Goal: Information Seeking & Learning: Understand process/instructions

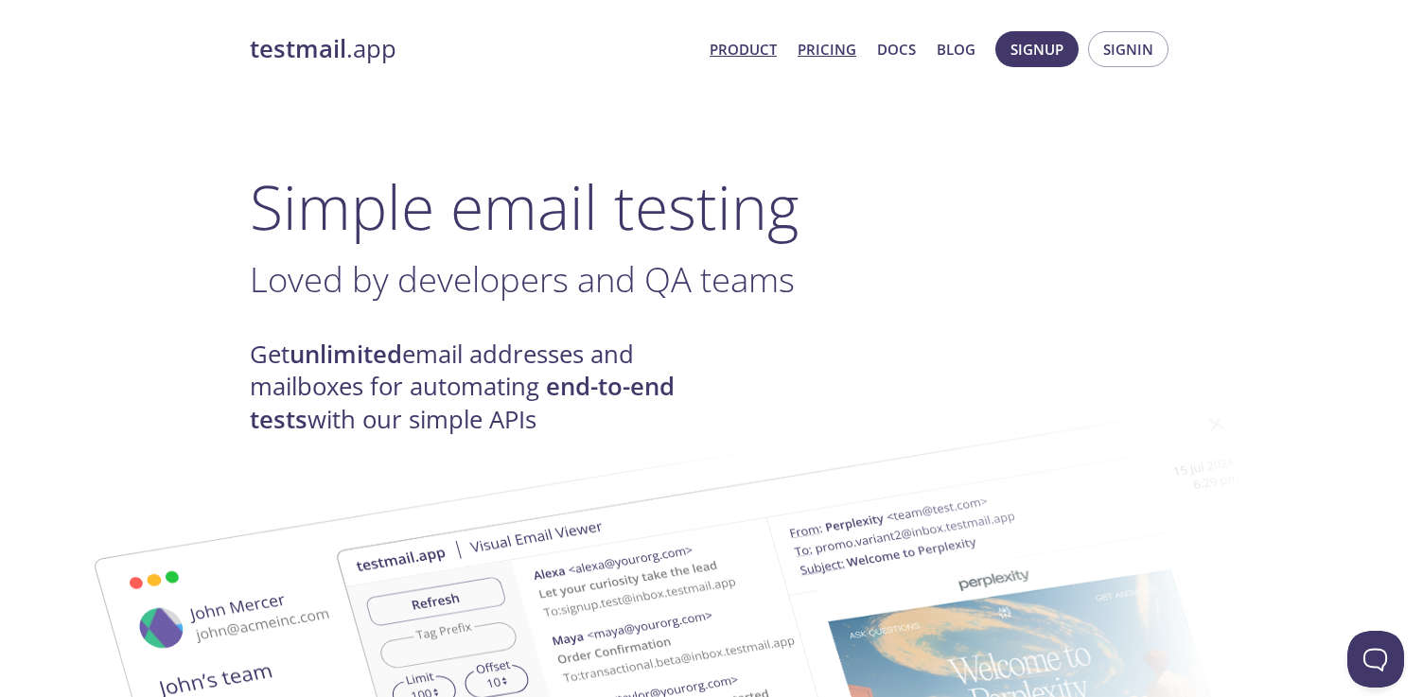
click at [818, 51] on link "Pricing" at bounding box center [827, 49] width 59 height 25
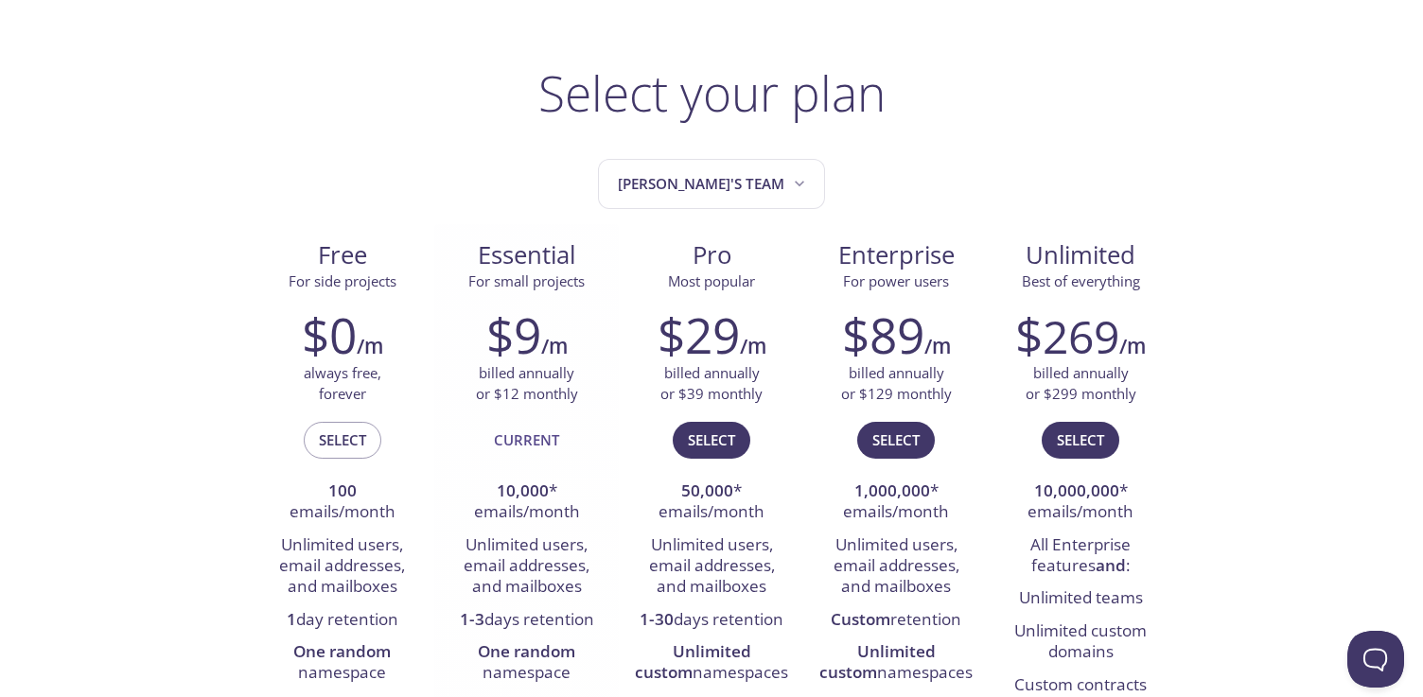
scroll to position [73, 0]
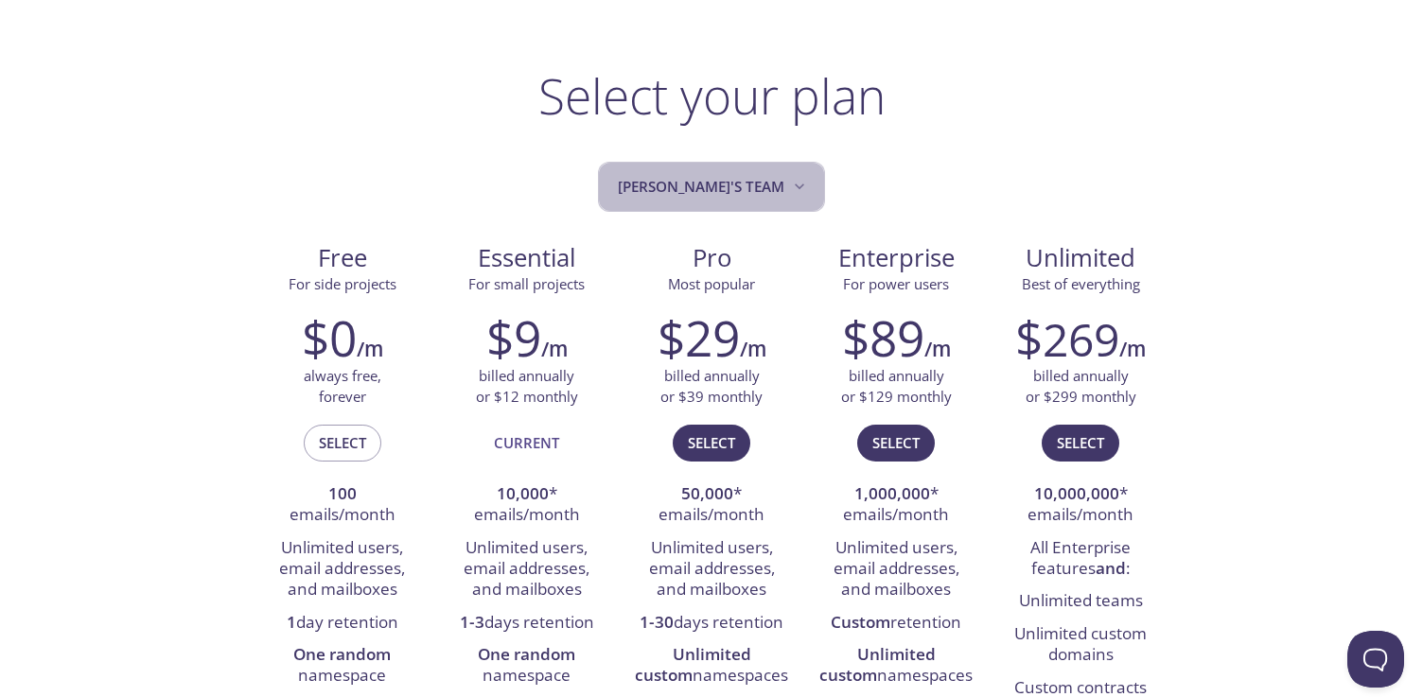
click at [776, 195] on button "[PERSON_NAME]'s team" at bounding box center [711, 187] width 227 height 50
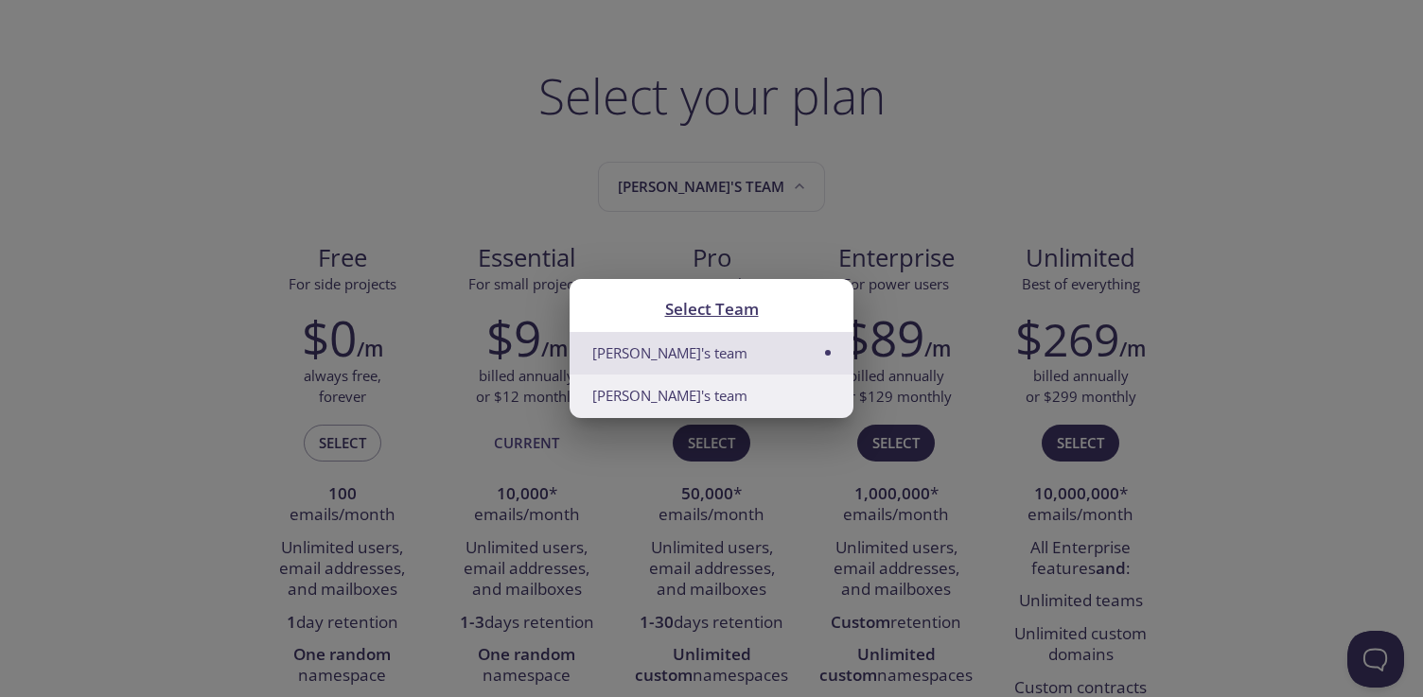
click at [741, 397] on li "[PERSON_NAME]'s team" at bounding box center [712, 396] width 284 height 43
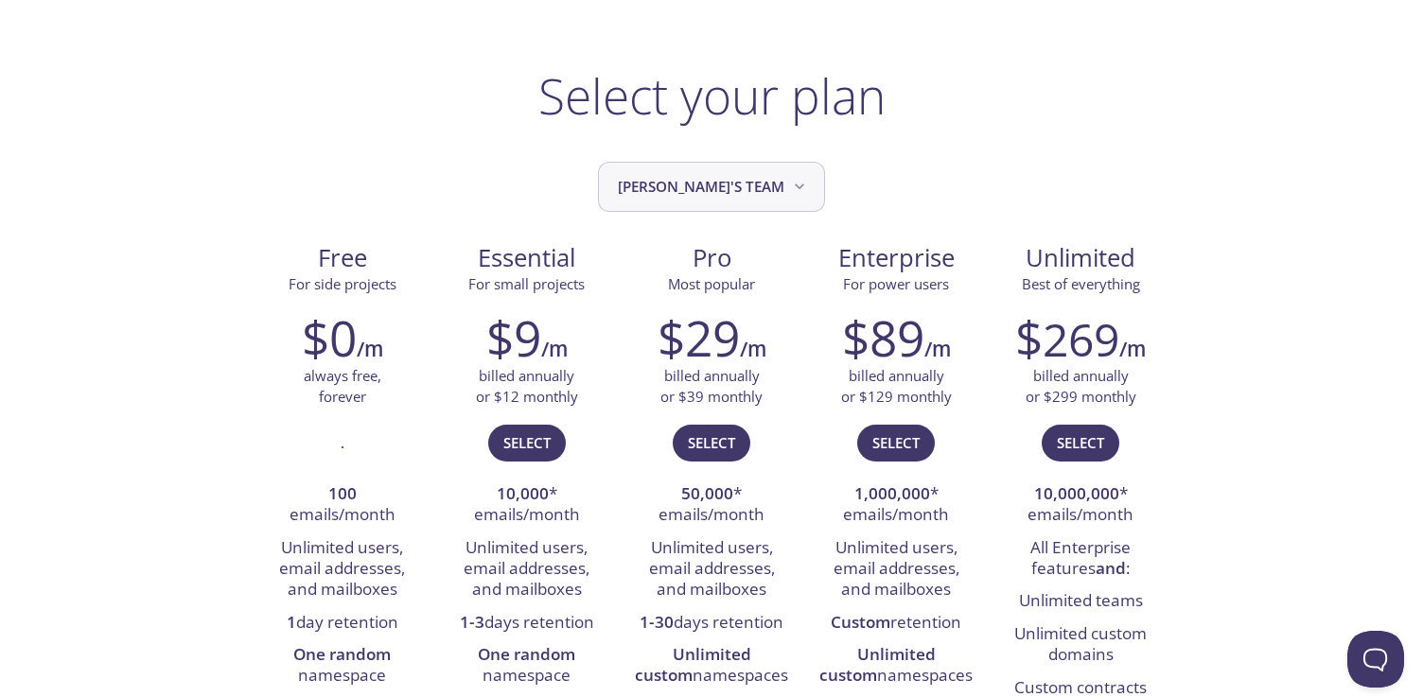
click at [705, 185] on span "[PERSON_NAME]'s team" at bounding box center [713, 187] width 191 height 26
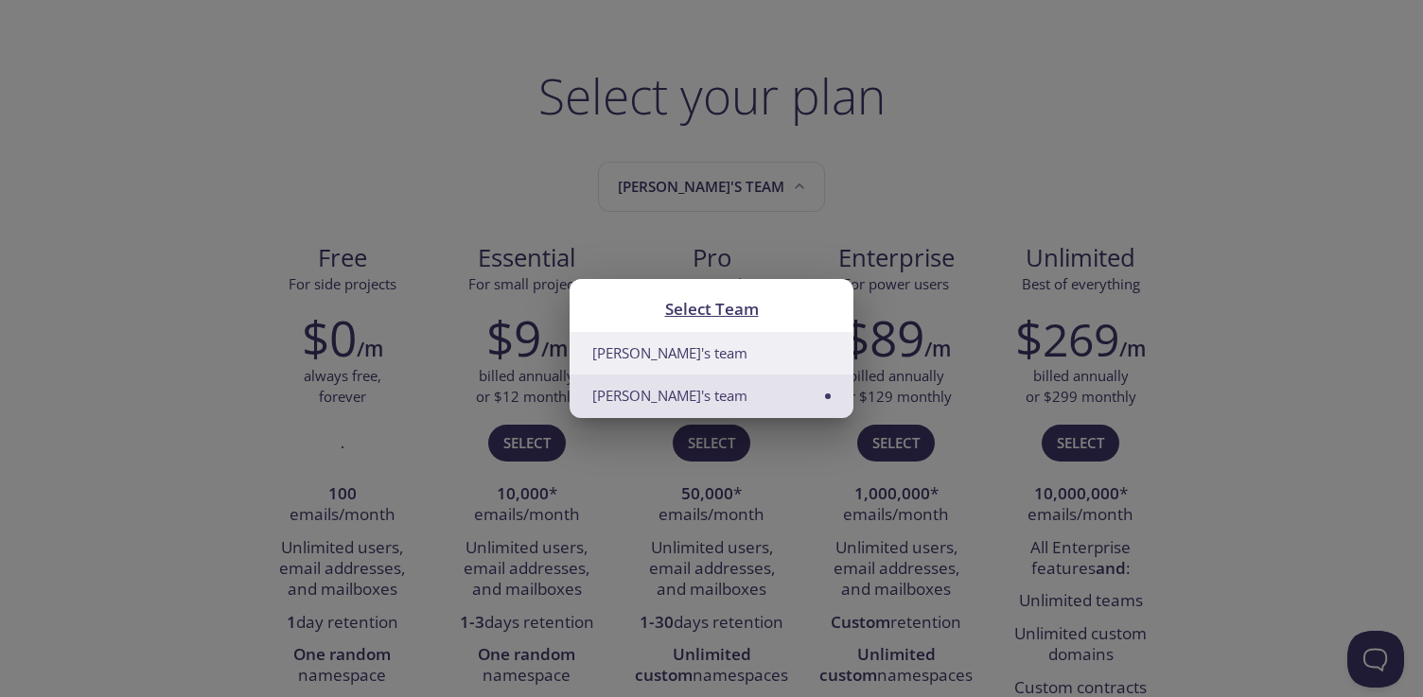
click at [709, 353] on li "[PERSON_NAME]'s team" at bounding box center [712, 353] width 284 height 43
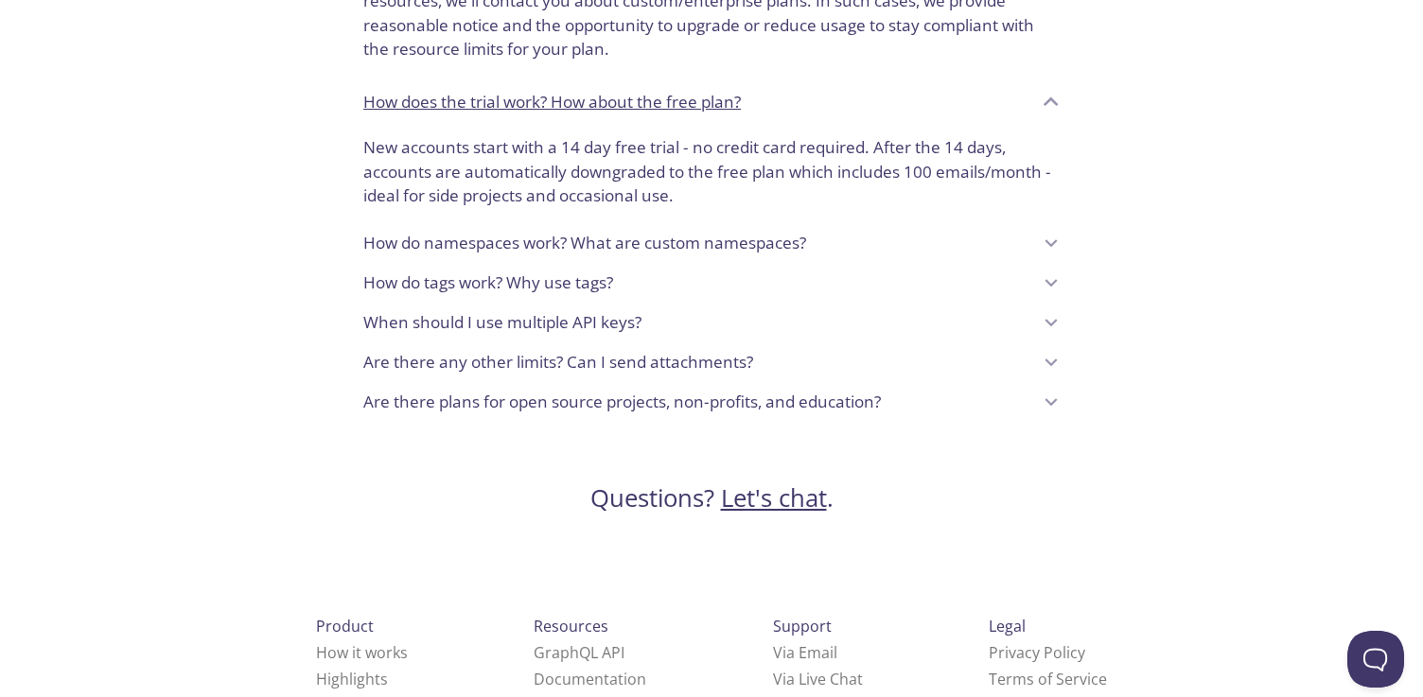
scroll to position [1713, 0]
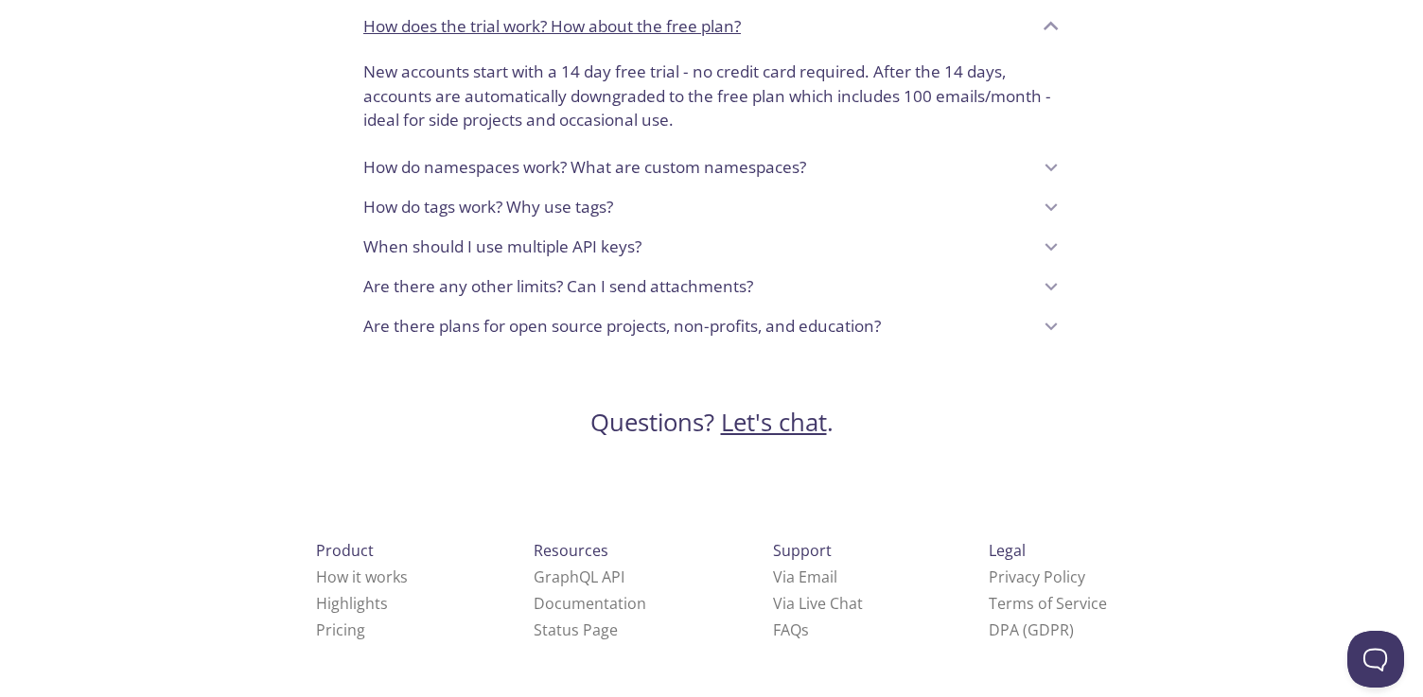
click at [880, 251] on div "When should I use multiple API keys?" at bounding box center [697, 247] width 668 height 32
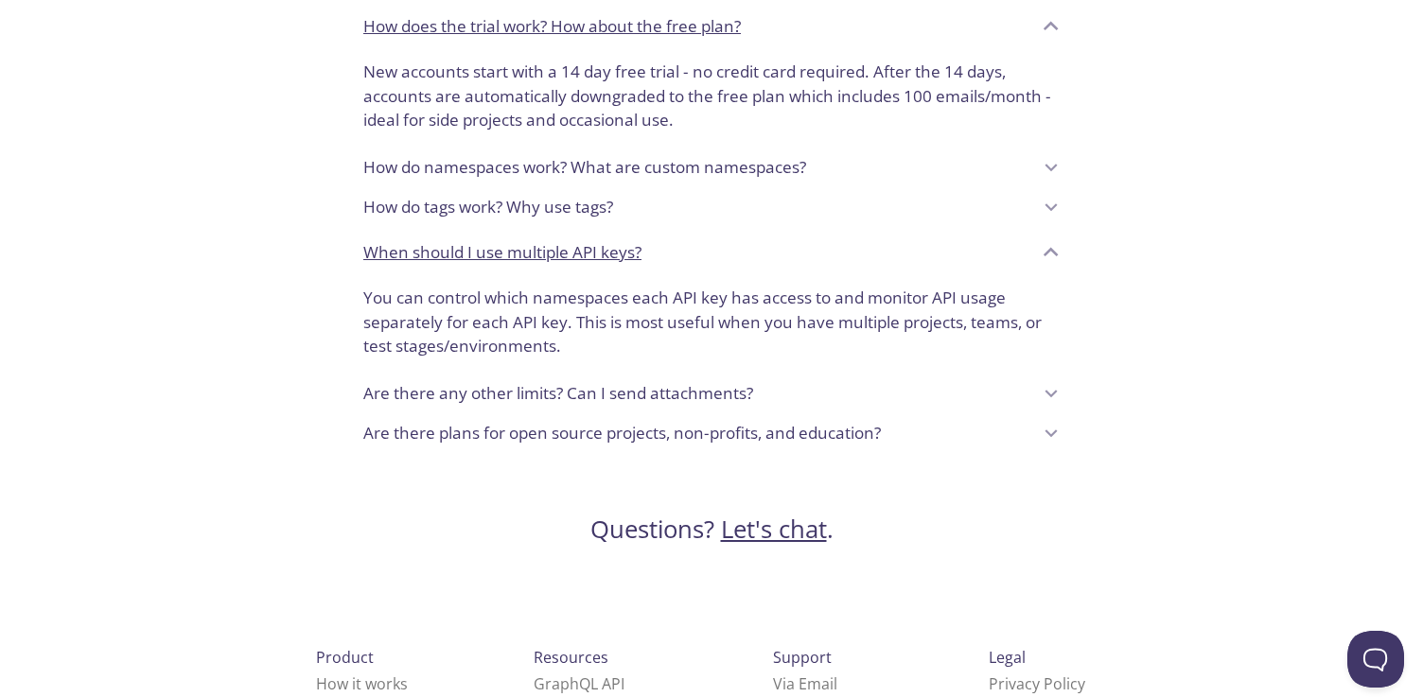
click at [880, 251] on div "When should I use multiple API keys?" at bounding box center [697, 253] width 668 height 32
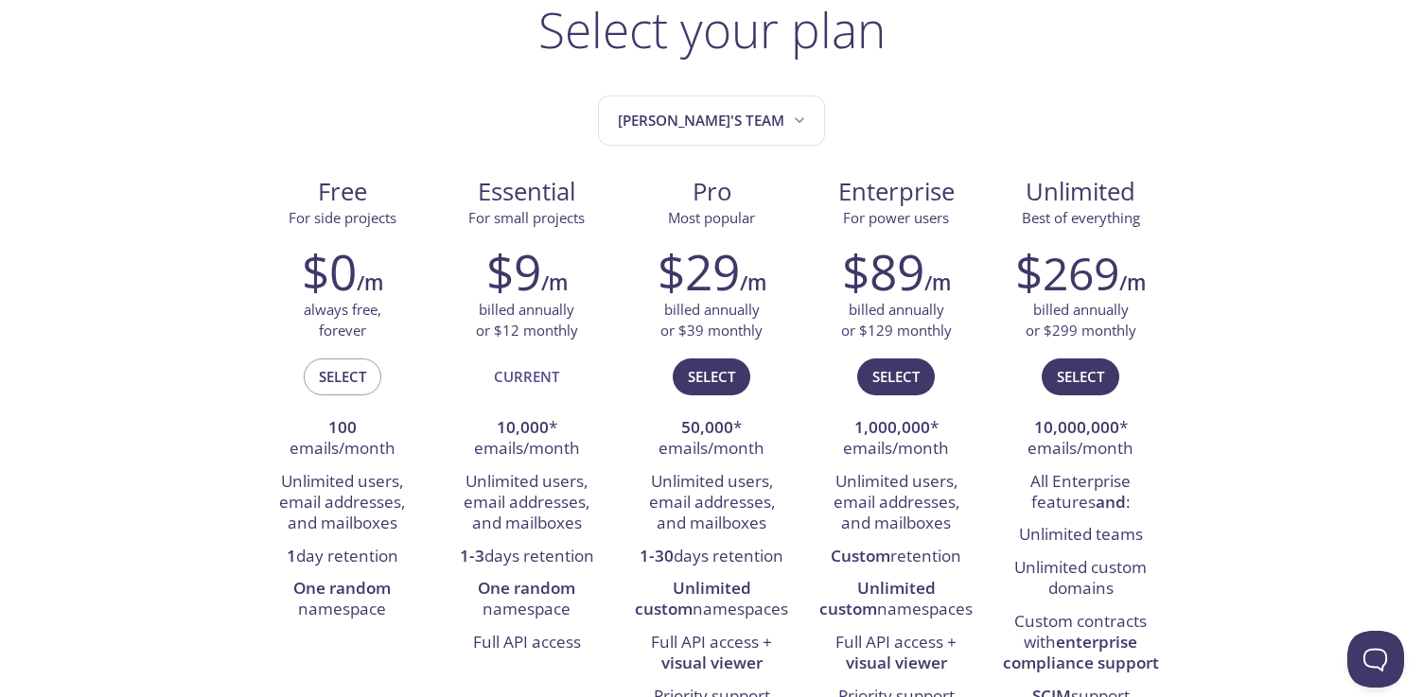
scroll to position [0, 0]
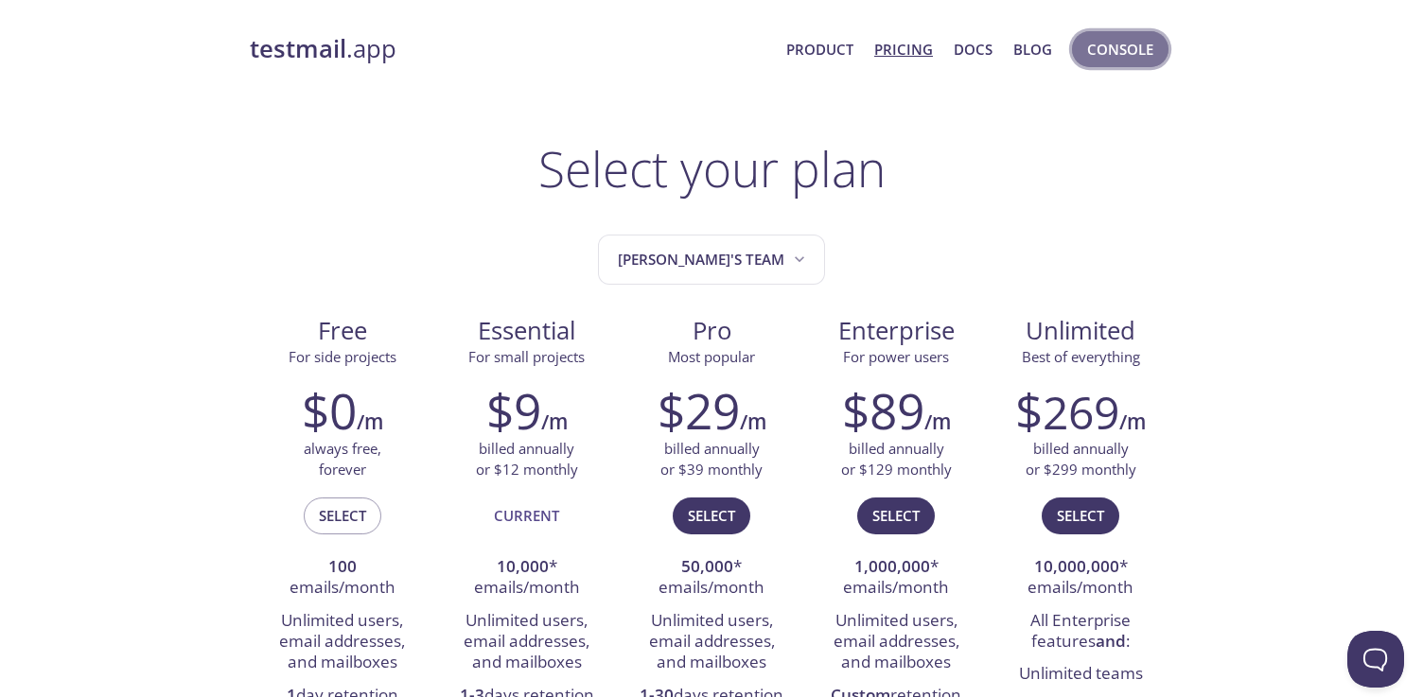
click at [1140, 53] on span "Console" at bounding box center [1120, 49] width 66 height 25
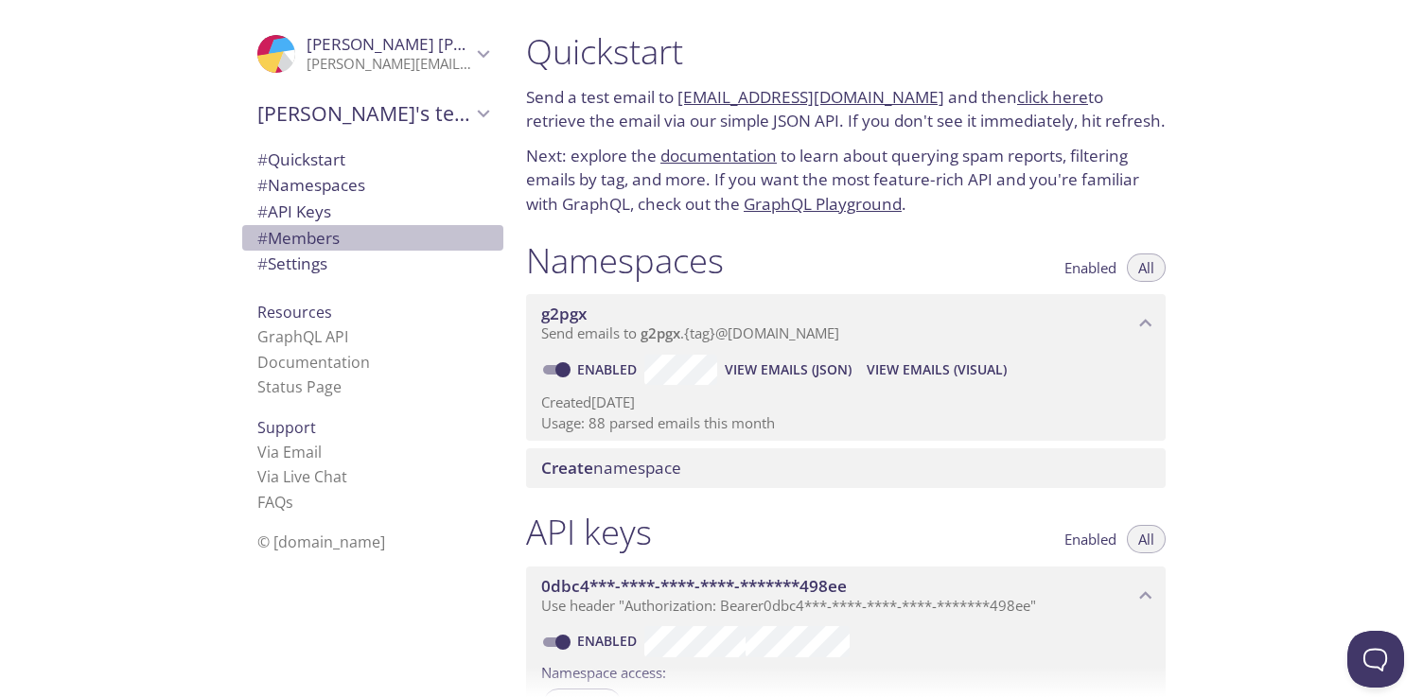
click at [314, 244] on span "# Members" at bounding box center [298, 238] width 82 height 22
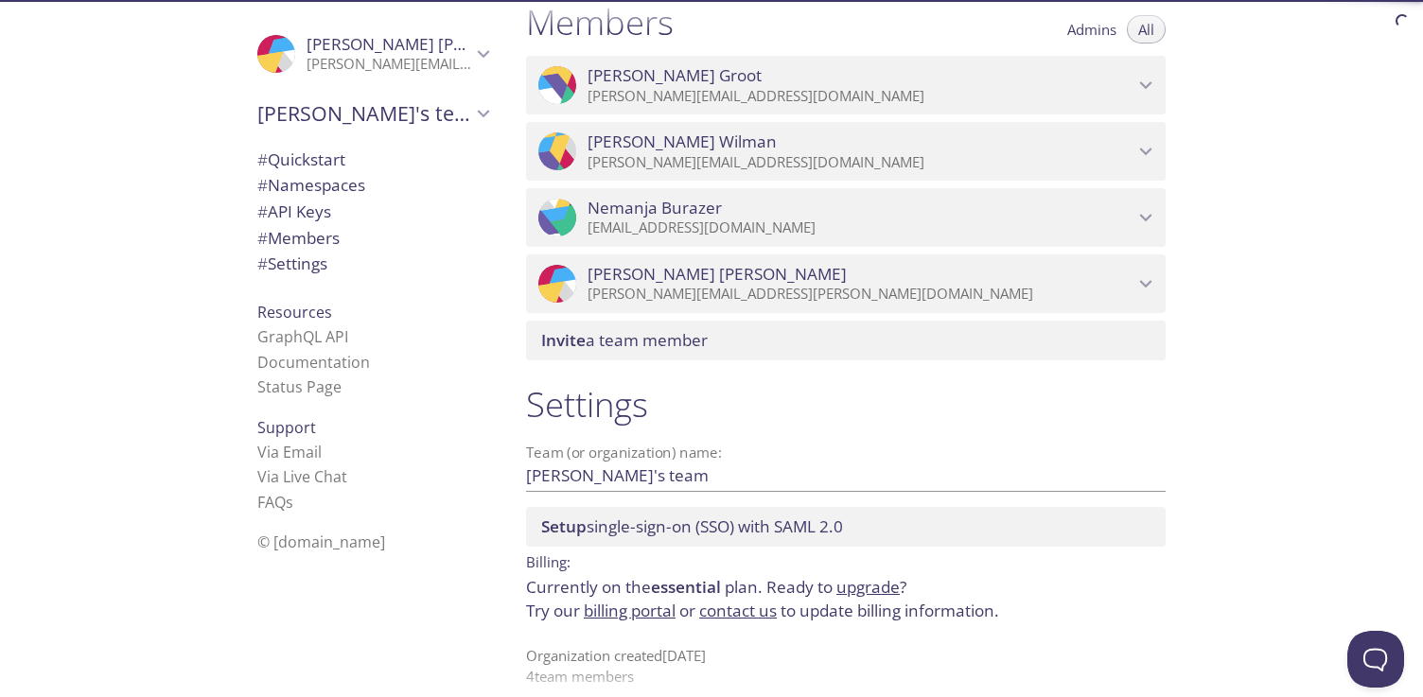
scroll to position [851, 0]
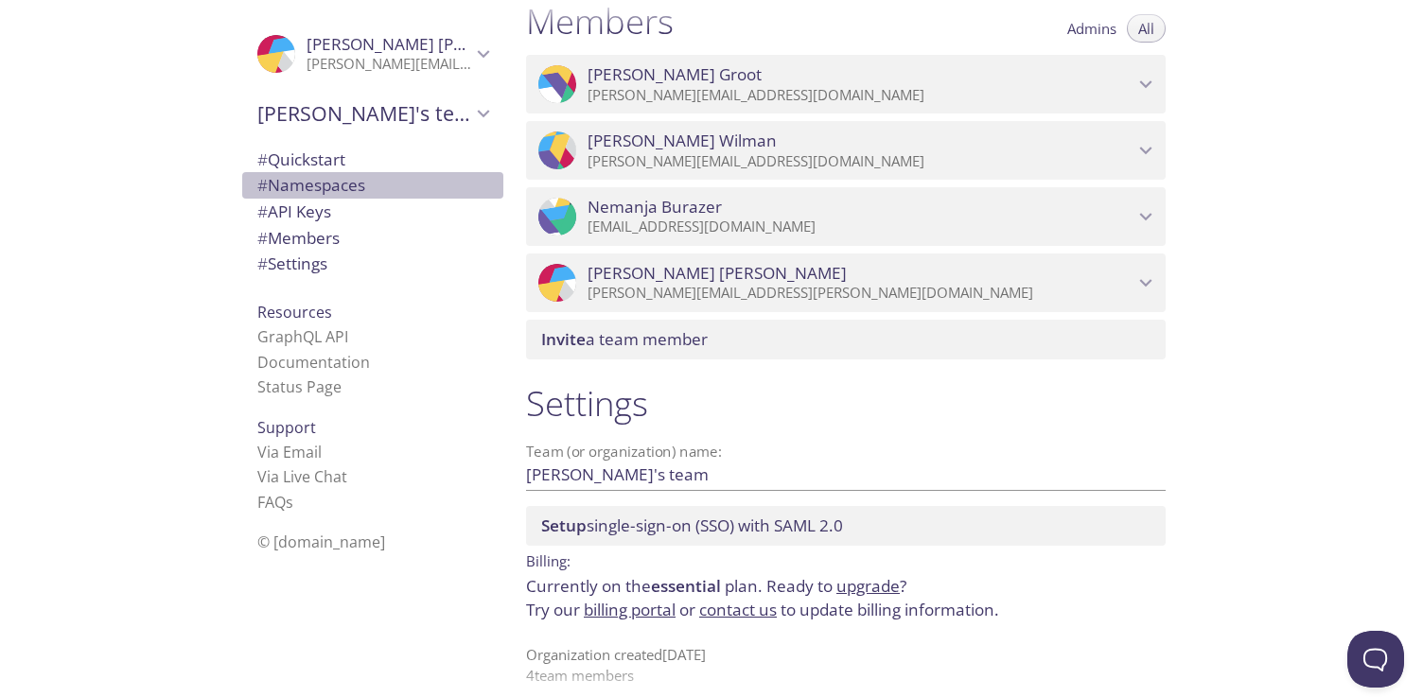
click at [342, 188] on span "# Namespaces" at bounding box center [311, 185] width 108 height 22
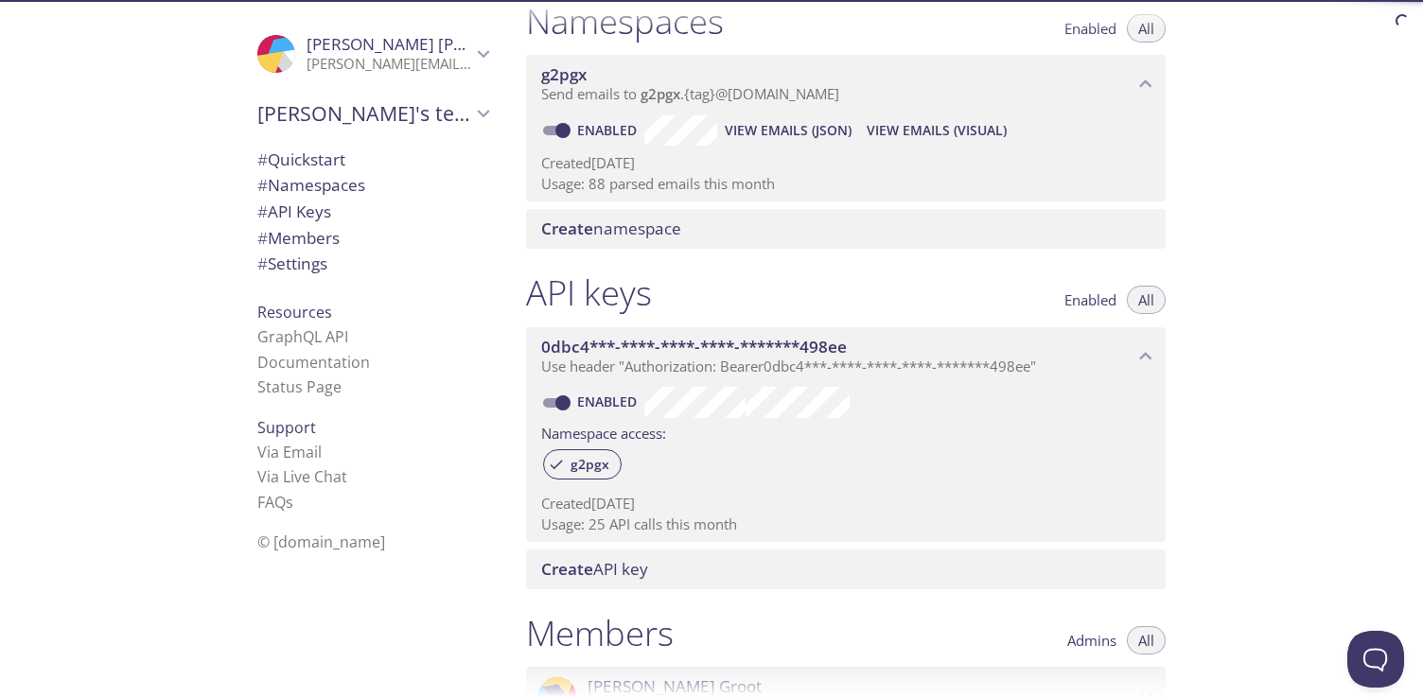
scroll to position [239, 0]
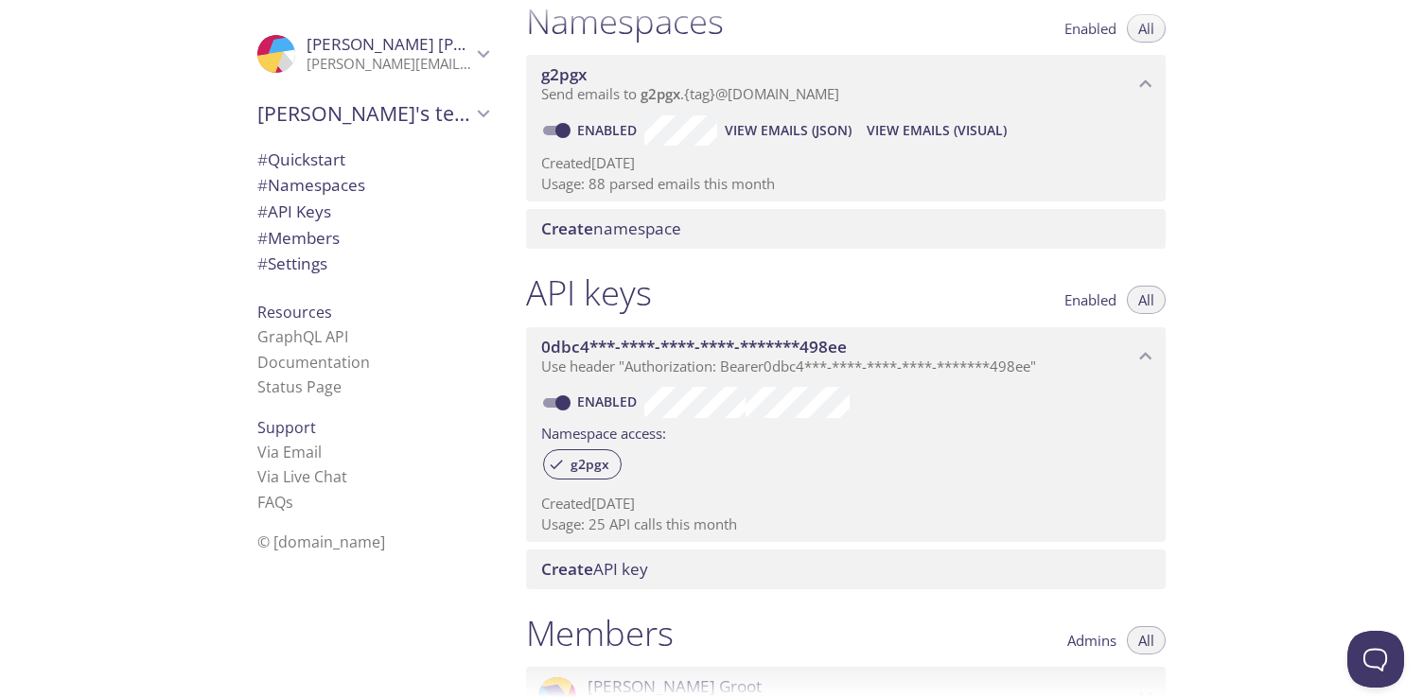
click at [569, 75] on span "g2pgx" at bounding box center [563, 74] width 45 height 22
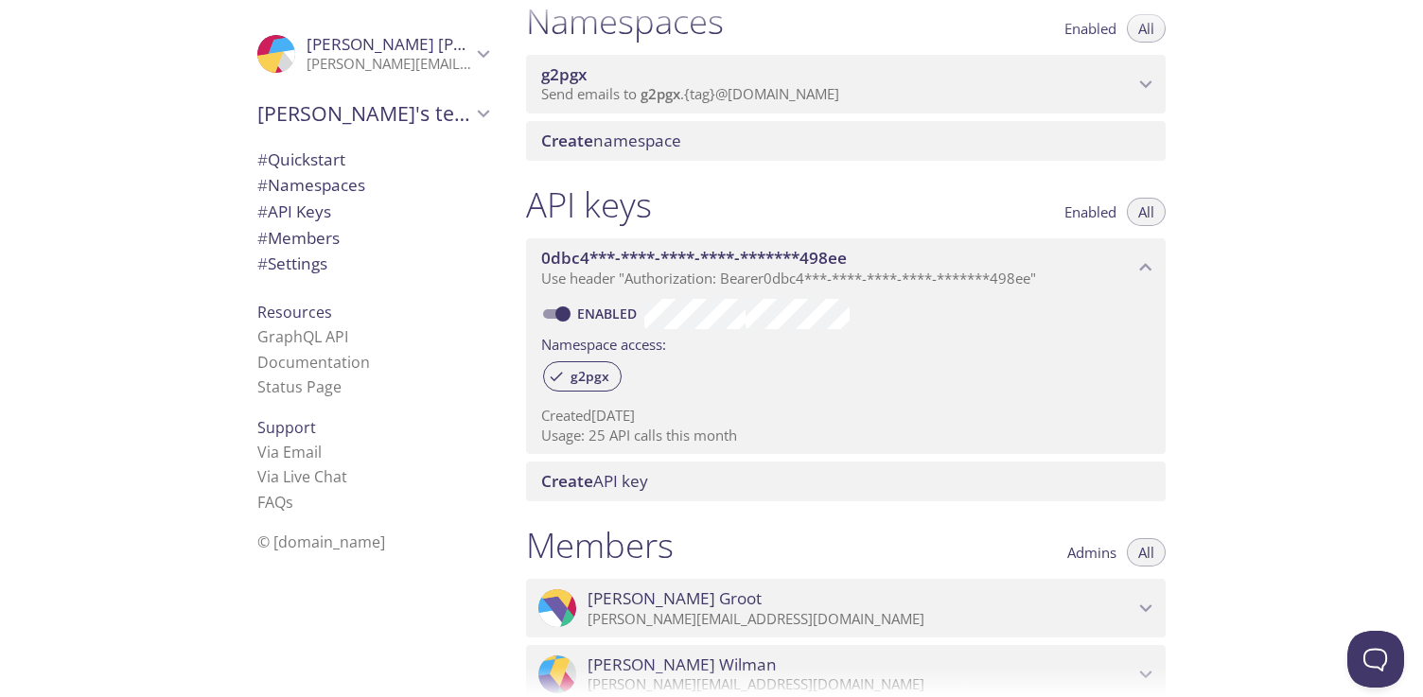
click at [569, 75] on span "g2pgx" at bounding box center [563, 74] width 45 height 22
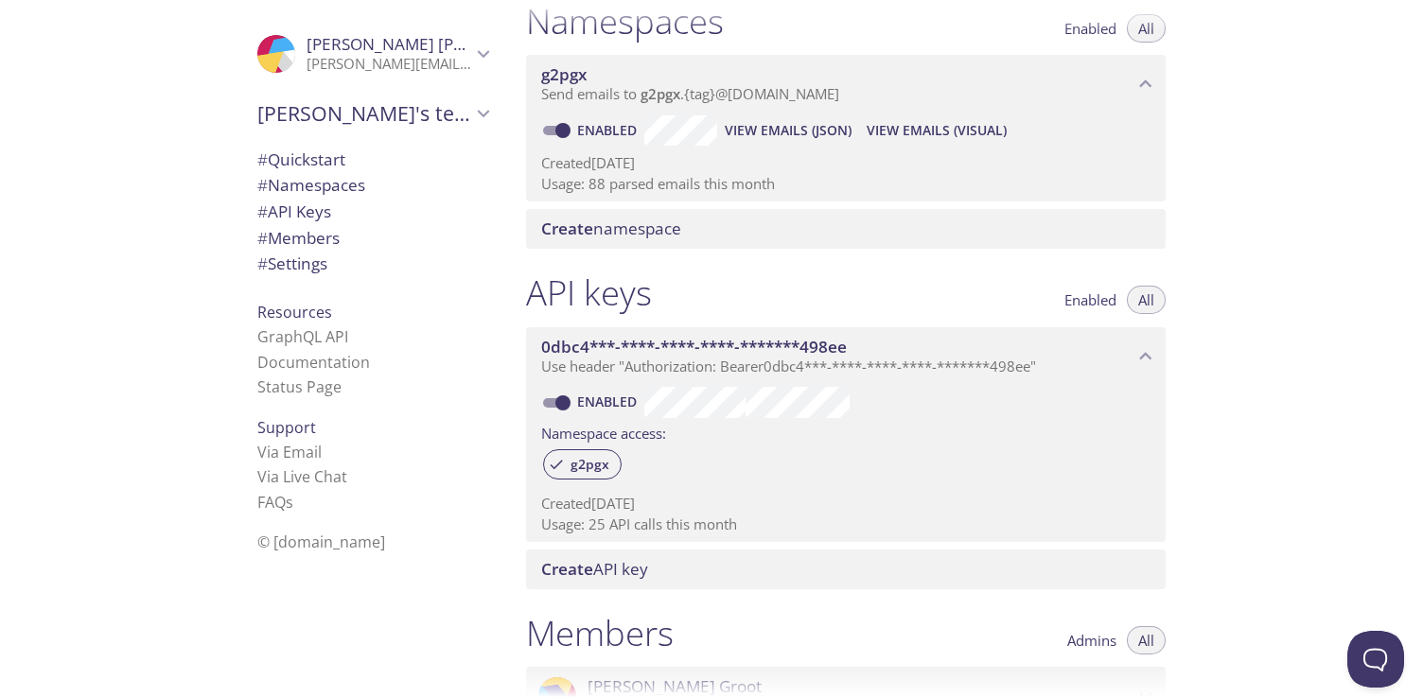
click at [326, 158] on span "# Quickstart" at bounding box center [301, 160] width 88 height 22
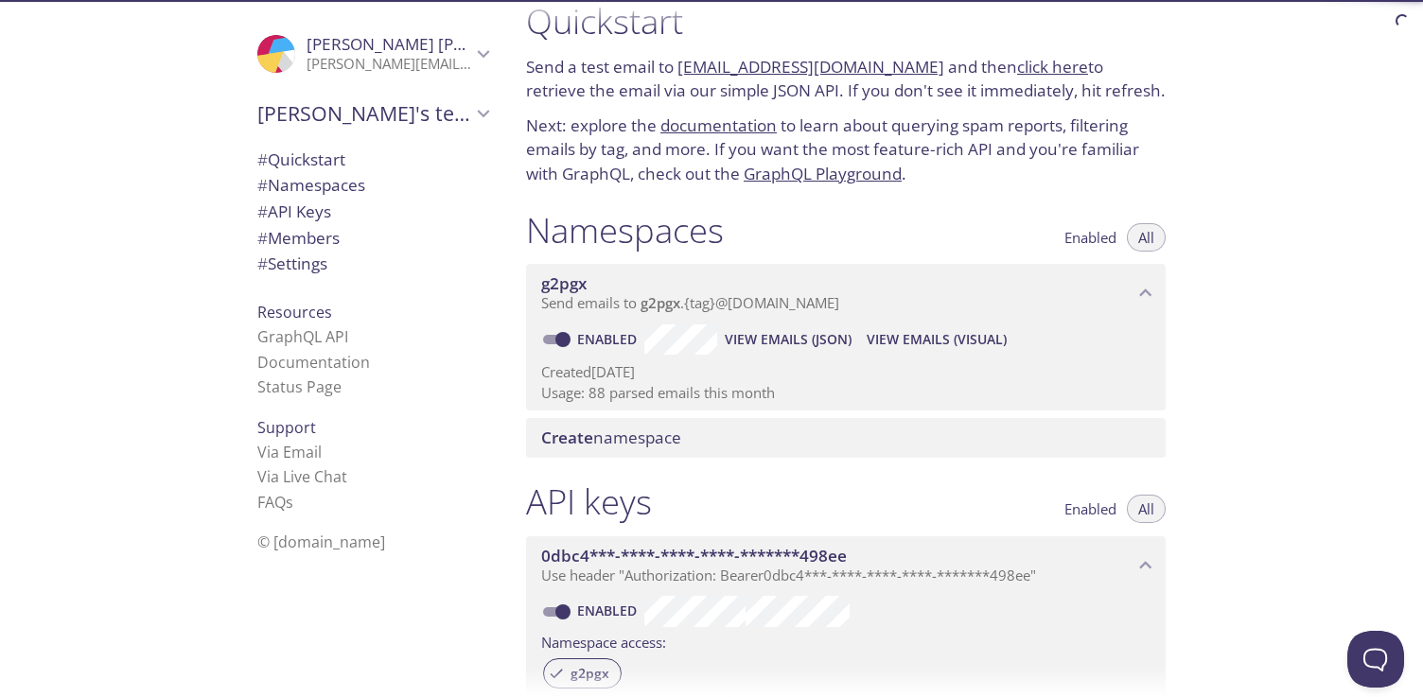
scroll to position [30, 0]
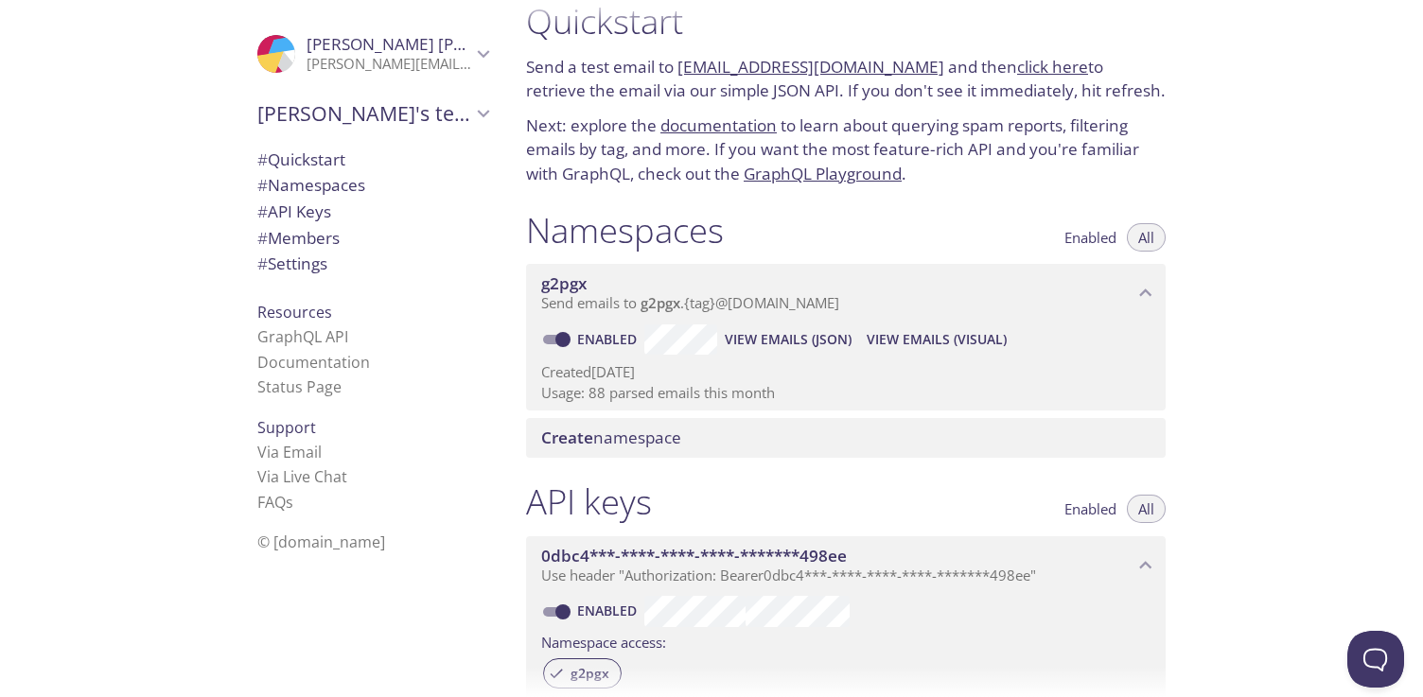
click at [1034, 64] on link "click here" at bounding box center [1052, 67] width 71 height 22
